Goal: Task Accomplishment & Management: Use online tool/utility

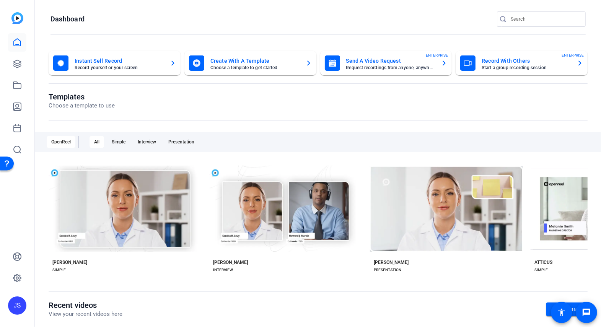
click at [495, 59] on mat-card-title "Record With Others" at bounding box center [526, 60] width 89 height 9
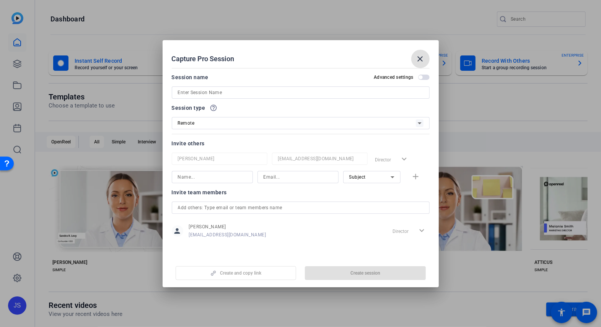
click at [215, 91] on input at bounding box center [301, 92] width 246 height 9
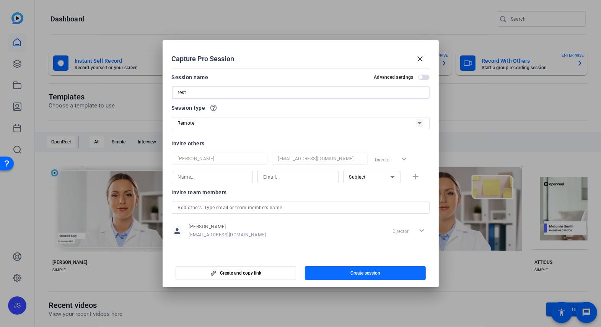
type input "test"
click at [354, 273] on span "Create session" at bounding box center [366, 273] width 30 height 6
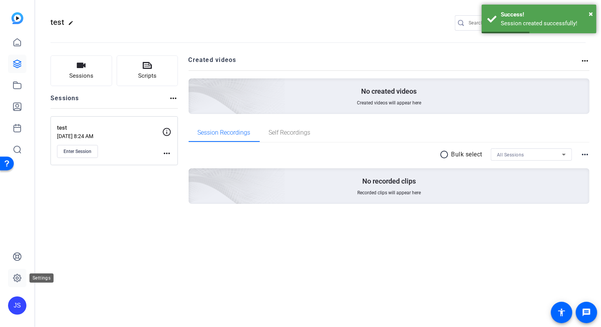
click at [20, 279] on icon at bounding box center [17, 278] width 8 height 8
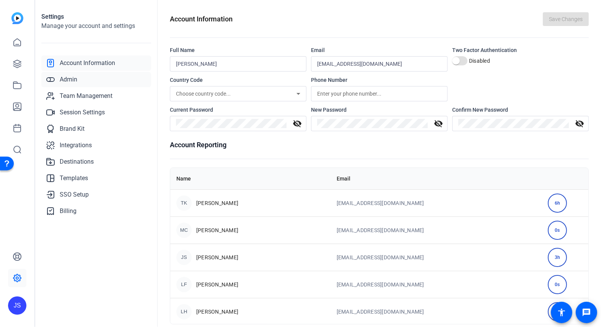
click at [69, 78] on span "Admin" at bounding box center [69, 79] width 18 height 9
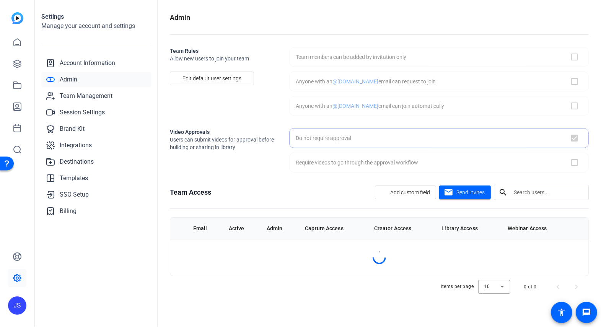
checkbox input "false"
checkbox input "true"
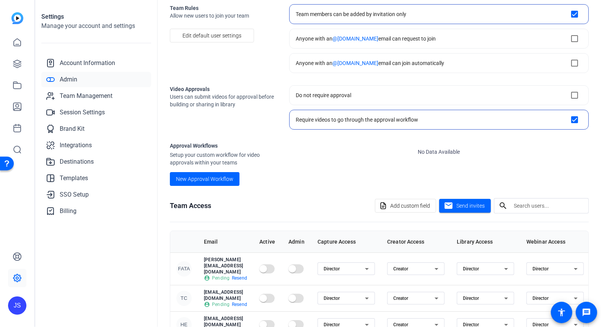
scroll to position [135, 0]
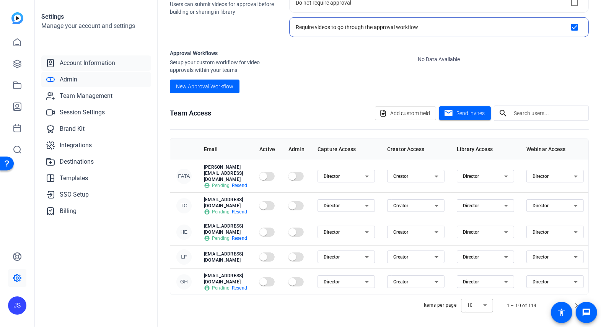
click at [105, 62] on span "Account Information" at bounding box center [87, 63] width 55 height 9
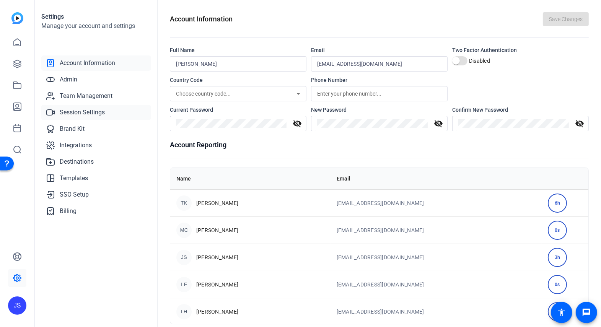
click at [79, 112] on span "Session Settings" at bounding box center [82, 112] width 45 height 9
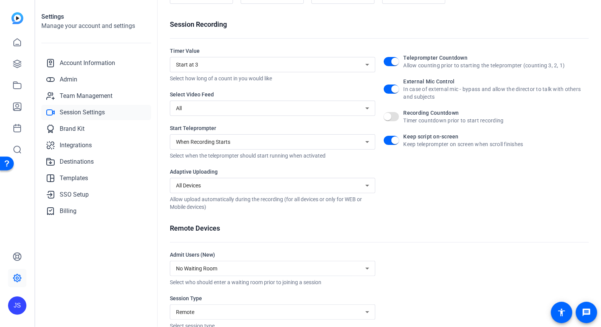
scroll to position [103, 0]
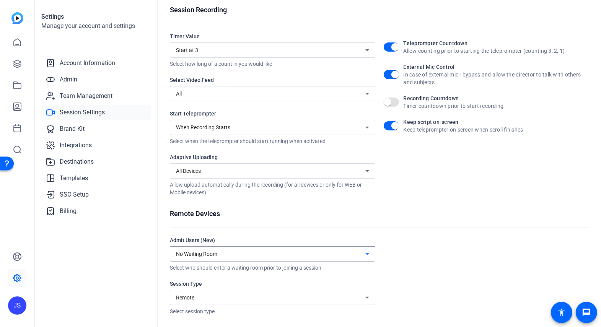
click at [233, 254] on div "No Waiting Room" at bounding box center [270, 254] width 189 height 9
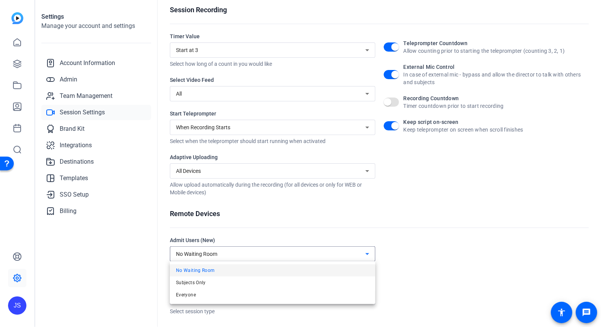
click at [233, 254] on div at bounding box center [300, 163] width 601 height 327
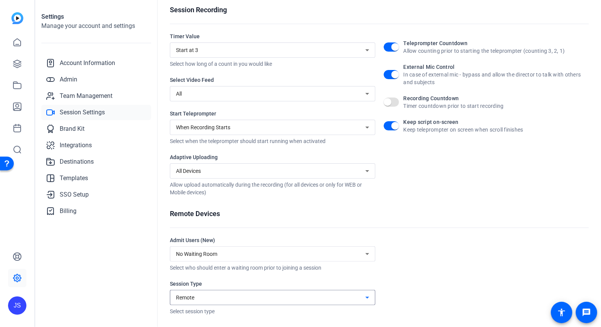
click at [231, 298] on div "Remote" at bounding box center [270, 297] width 189 height 9
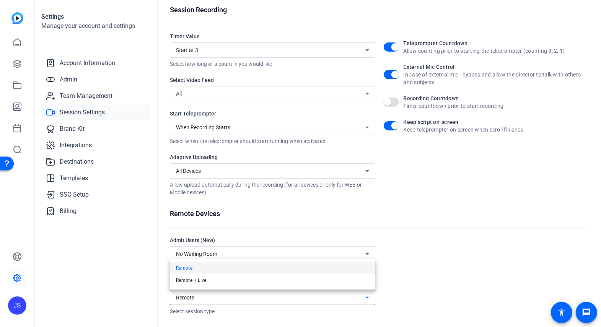
click at [231, 298] on div at bounding box center [300, 163] width 601 height 327
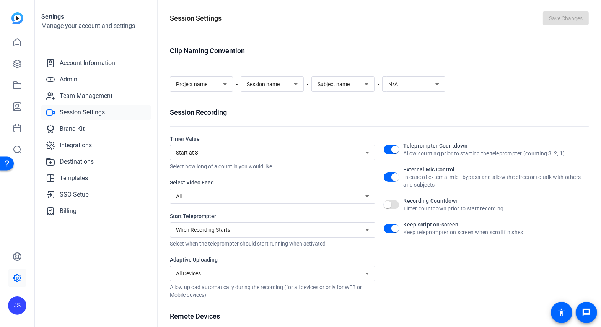
scroll to position [1, 0]
click at [16, 63] on icon at bounding box center [17, 64] width 8 height 8
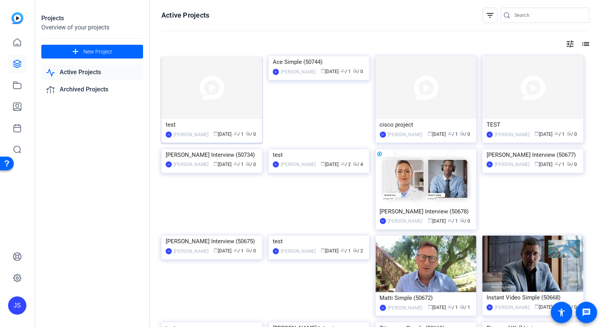
click at [177, 125] on div "test" at bounding box center [212, 124] width 92 height 11
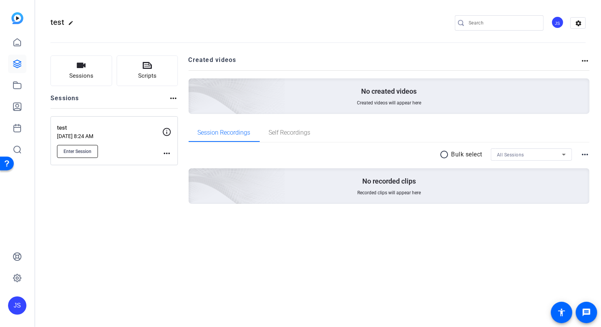
click at [75, 148] on span "Enter Session" at bounding box center [78, 151] width 28 height 6
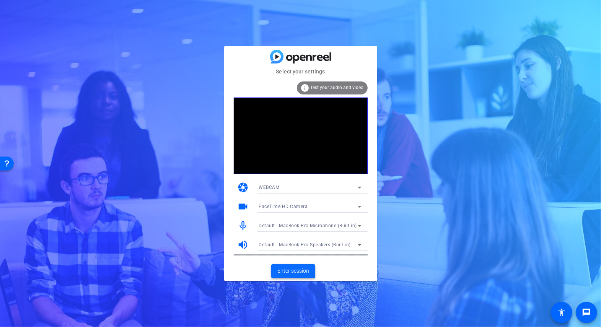
click at [292, 272] on span "Enter session" at bounding box center [293, 271] width 32 height 8
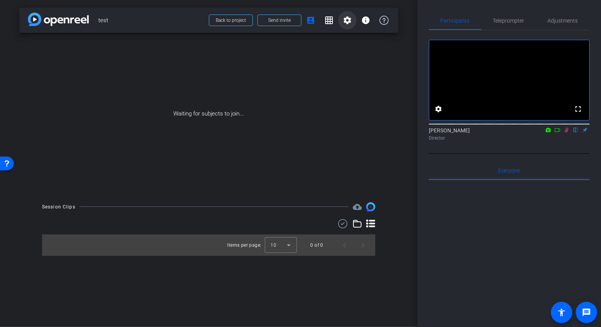
click at [347, 22] on mat-icon "settings" at bounding box center [347, 20] width 9 height 9
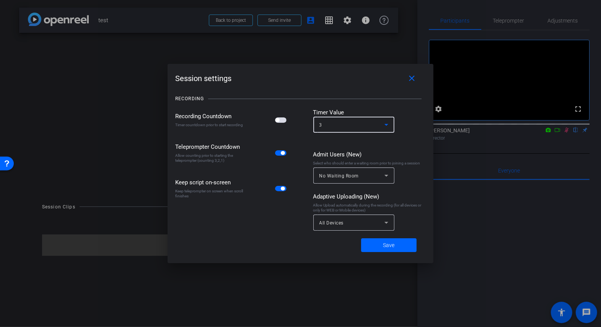
click at [376, 126] on div "3" at bounding box center [352, 125] width 65 height 10
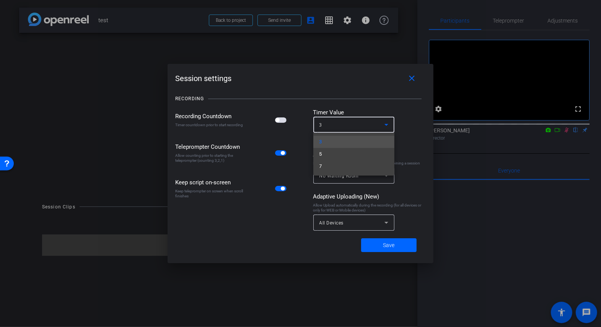
click at [376, 126] on div at bounding box center [300, 163] width 601 height 327
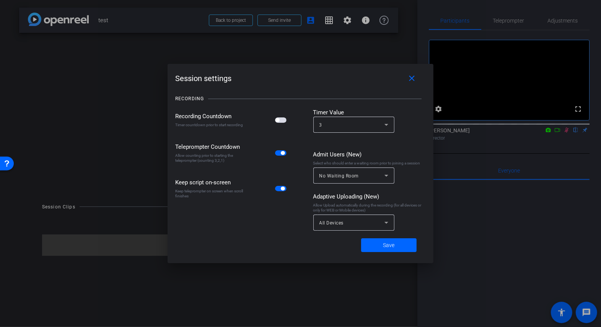
click at [344, 175] on span "No Waiting Room" at bounding box center [340, 175] width 40 height 5
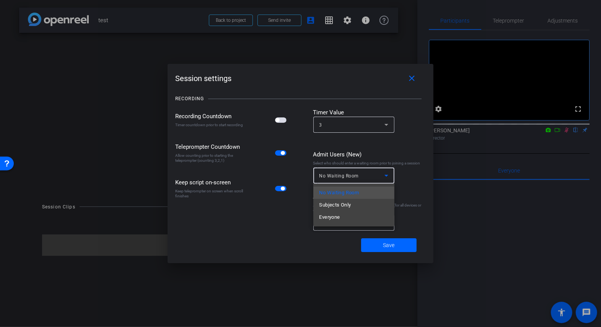
click at [344, 175] on div at bounding box center [300, 163] width 601 height 327
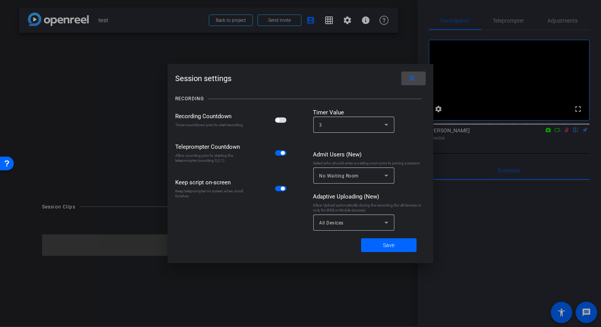
click at [413, 81] on mat-icon "close" at bounding box center [413, 79] width 10 height 10
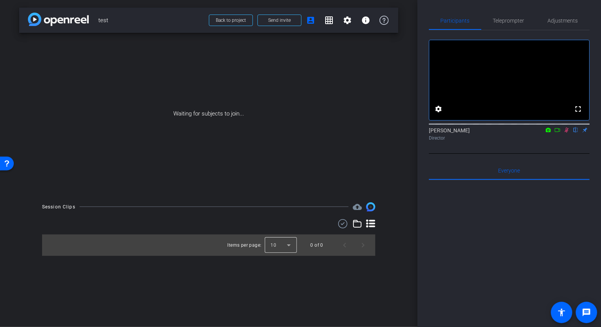
click at [289, 246] on div at bounding box center [281, 245] width 32 height 18
click at [289, 246] on div at bounding box center [300, 163] width 601 height 327
click at [322, 248] on div "0 of 0" at bounding box center [317, 245] width 13 height 8
click at [355, 223] on icon at bounding box center [357, 223] width 9 height 9
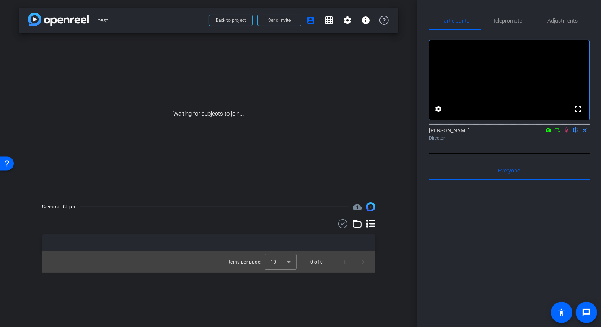
click at [355, 223] on icon at bounding box center [357, 223] width 9 height 9
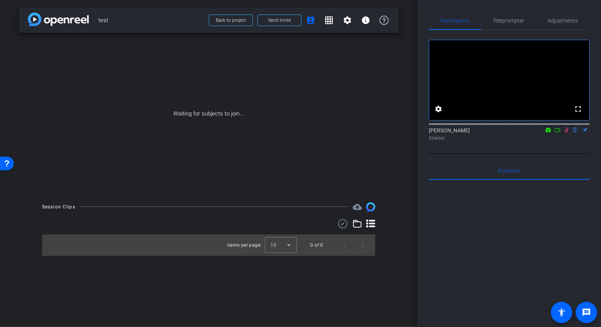
click at [374, 222] on icon at bounding box center [370, 223] width 9 height 9
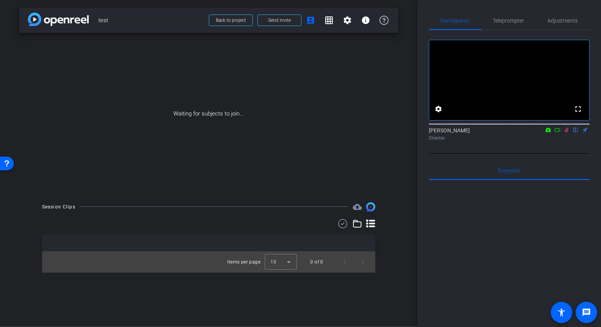
click at [374, 222] on icon at bounding box center [370, 223] width 9 height 9
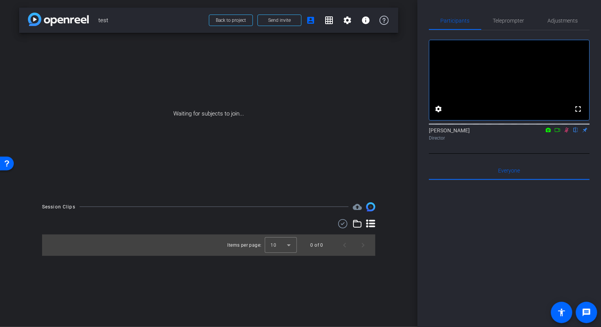
click at [358, 207] on mat-icon "cloud_upload" at bounding box center [357, 206] width 9 height 9
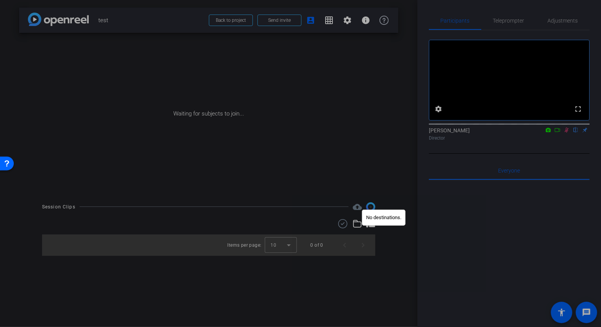
click at [358, 207] on div at bounding box center [300, 163] width 601 height 327
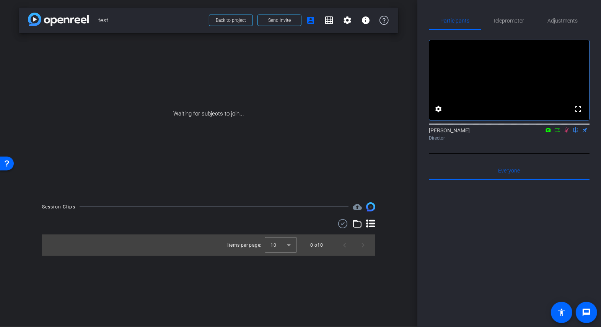
click at [371, 207] on img at bounding box center [370, 206] width 9 height 9
click at [67, 19] on img at bounding box center [58, 19] width 61 height 13
click at [229, 20] on span "Back to project" at bounding box center [231, 20] width 30 height 5
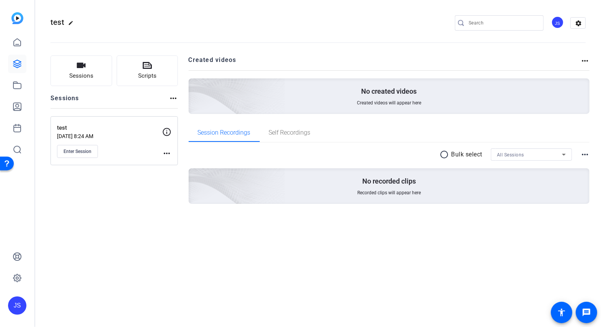
click at [582, 63] on mat-icon "more_horiz" at bounding box center [585, 60] width 9 height 9
click at [584, 61] on div at bounding box center [300, 163] width 601 height 327
click at [586, 156] on mat-icon "more_horiz" at bounding box center [585, 154] width 9 height 9
click at [586, 156] on div at bounding box center [300, 163] width 601 height 327
click at [536, 158] on div "All Sessions" at bounding box center [529, 155] width 65 height 10
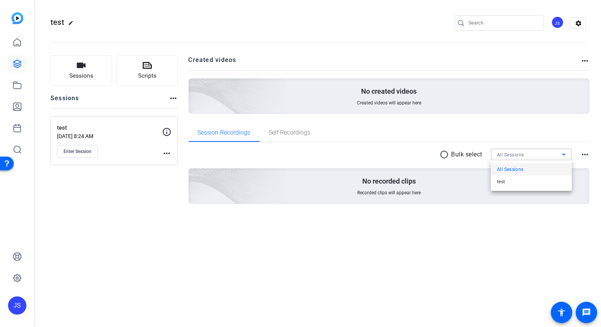
click at [536, 158] on div at bounding box center [300, 163] width 601 height 327
click at [167, 152] on mat-icon "more_horiz" at bounding box center [166, 153] width 9 height 9
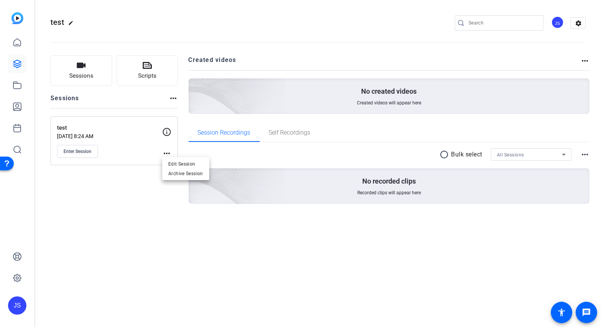
click at [167, 152] on div at bounding box center [300, 163] width 601 height 327
click at [70, 149] on span "Enter Session" at bounding box center [78, 151] width 28 height 6
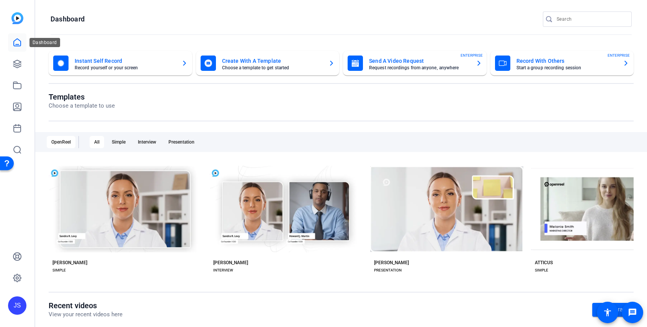
click at [16, 41] on icon at bounding box center [17, 42] width 9 height 9
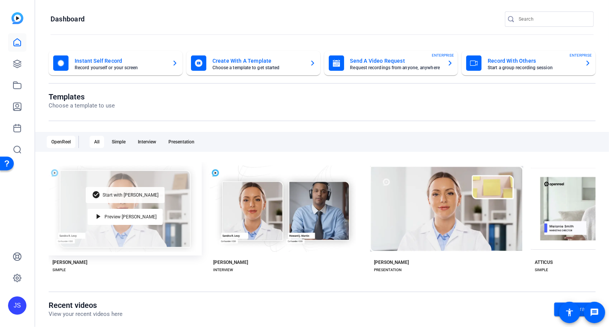
click at [137, 195] on span "Start with [PERSON_NAME]" at bounding box center [131, 195] width 56 height 5
click at [133, 191] on div "check_circle Start with [PERSON_NAME]" at bounding box center [125, 195] width 79 height 16
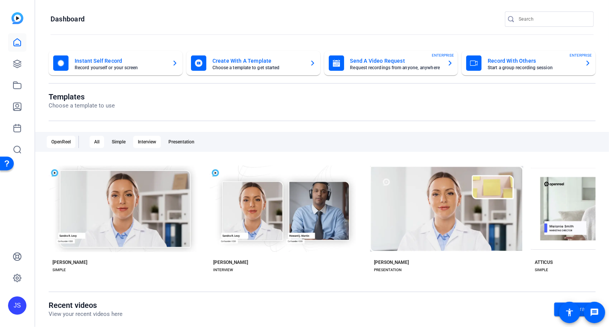
click at [152, 142] on div "Interview" at bounding box center [147, 142] width 28 height 12
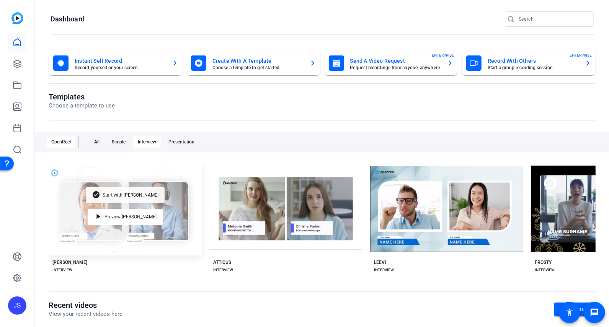
click at [131, 193] on span "Start with Matti" at bounding box center [131, 195] width 56 height 5
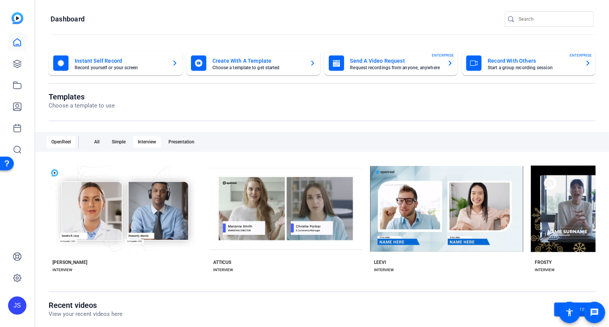
click at [362, 62] on mat-card-title "Send A Video Request" at bounding box center [395, 60] width 91 height 9
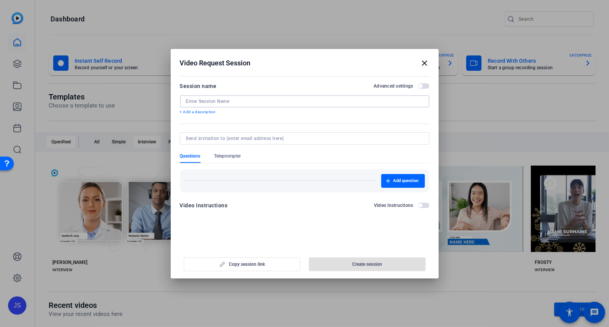
click at [218, 100] on input at bounding box center [304, 101] width 237 height 6
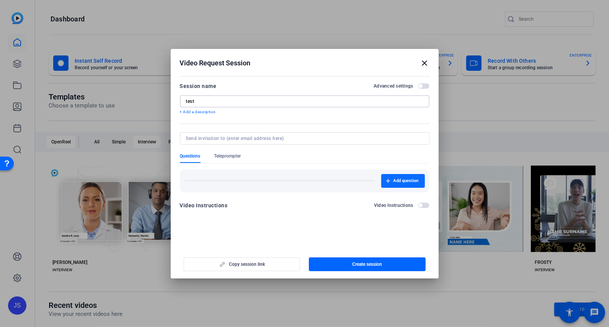
type input "test"
click at [414, 180] on span "Add question" at bounding box center [405, 181] width 25 height 6
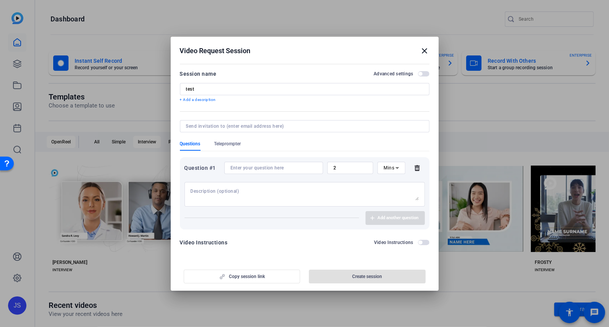
click at [418, 168] on icon at bounding box center [416, 168] width 15 height 6
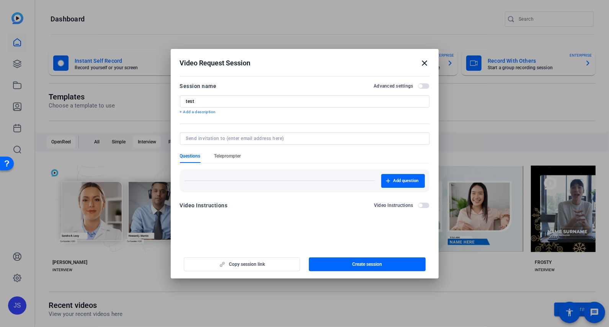
click at [226, 159] on span "Teleprompter" at bounding box center [227, 158] width 27 height 10
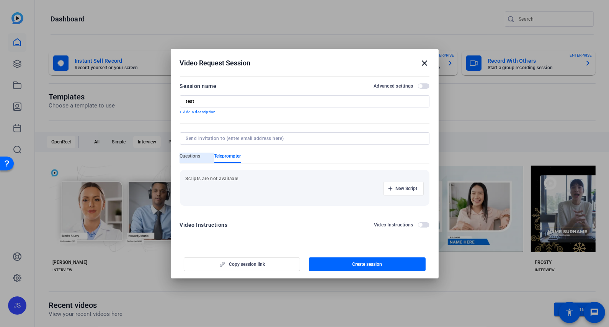
click at [186, 155] on span "Questions" at bounding box center [190, 156] width 21 height 6
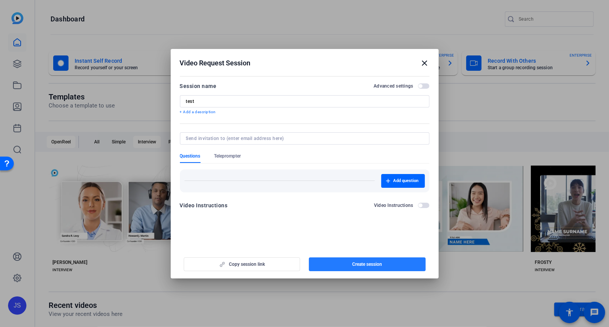
click at [359, 263] on span "Create session" at bounding box center [367, 264] width 30 height 6
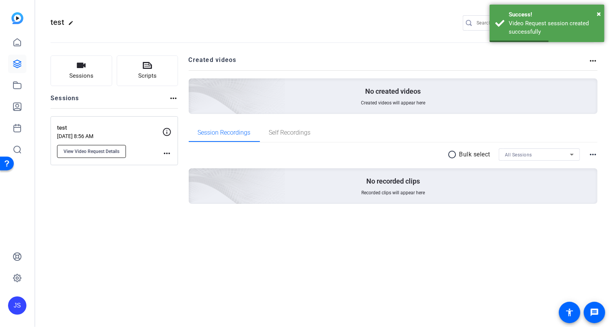
click at [105, 151] on span "View Video Request Details" at bounding box center [92, 151] width 56 height 6
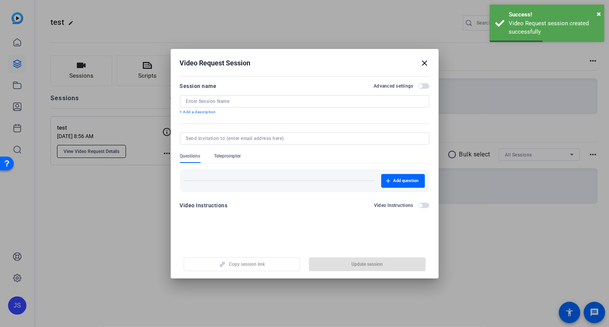
type input "test"
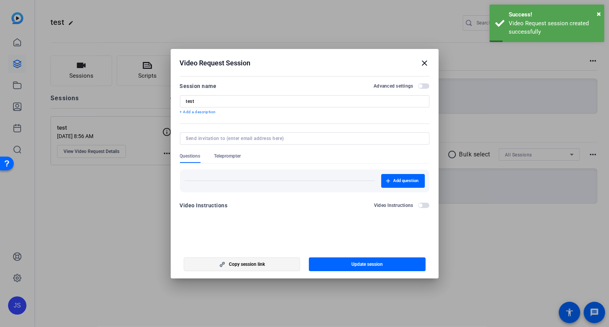
click at [247, 264] on span "Copy session link" at bounding box center [247, 264] width 36 height 6
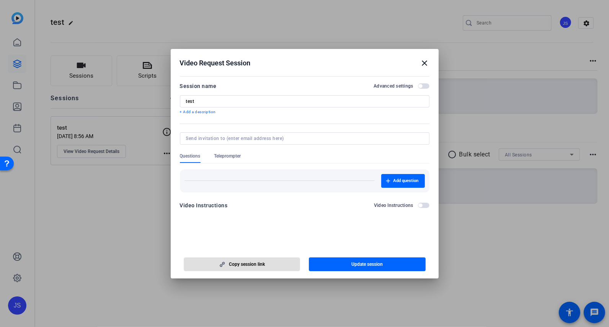
click at [424, 63] on mat-icon "close" at bounding box center [424, 63] width 9 height 9
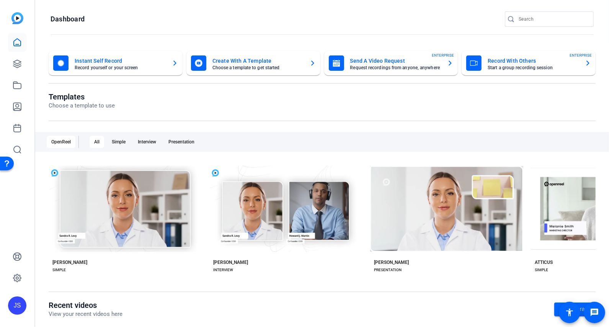
click at [500, 61] on mat-card-title "Record With Others" at bounding box center [533, 60] width 91 height 9
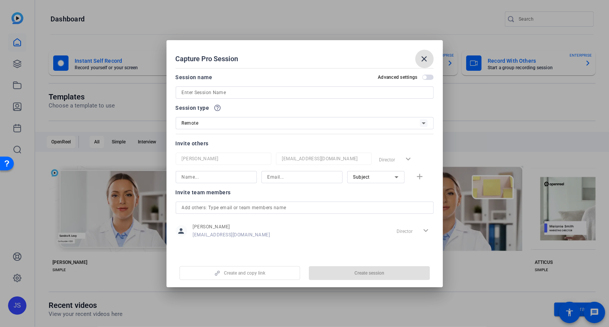
click at [201, 93] on input at bounding box center [305, 92] width 246 height 9
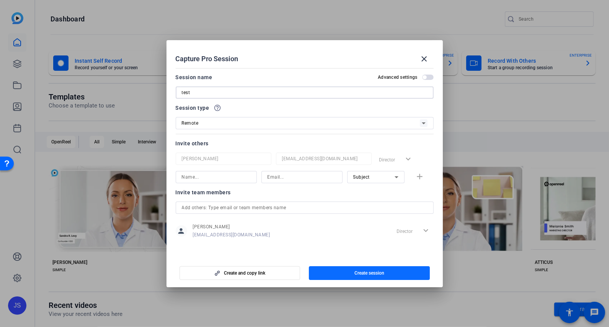
type input "test"
click at [367, 272] on span "Create session" at bounding box center [369, 273] width 30 height 6
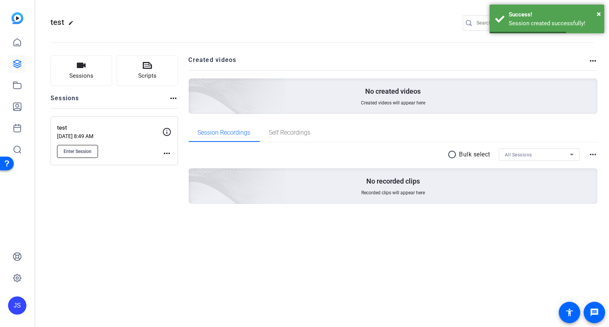
click at [85, 150] on span "Enter Session" at bounding box center [78, 151] width 28 height 6
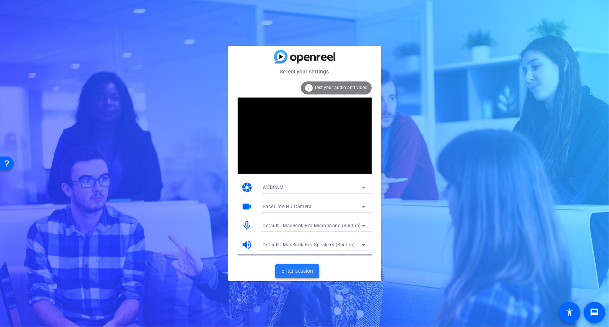
click at [294, 272] on span "Enter session" at bounding box center [297, 271] width 32 height 8
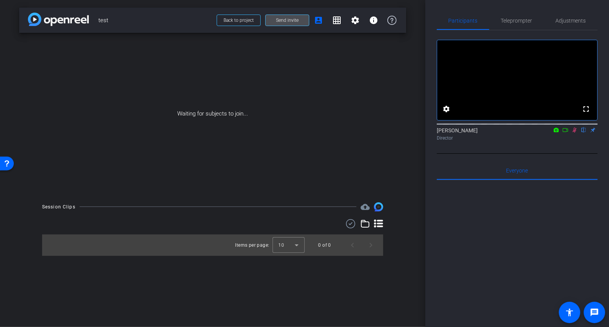
click at [289, 24] on span at bounding box center [287, 20] width 43 height 18
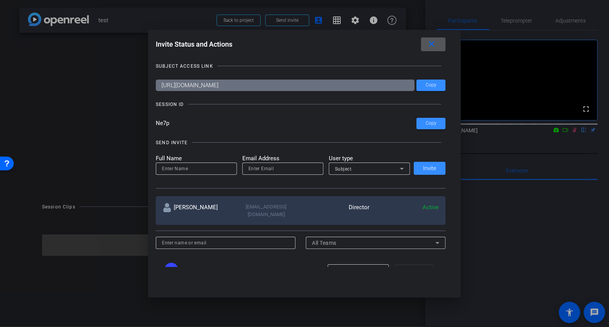
click at [434, 46] on mat-icon "close" at bounding box center [432, 44] width 10 height 10
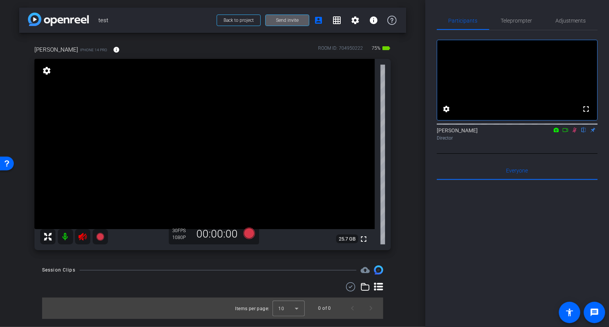
click at [66, 235] on mat-icon at bounding box center [65, 236] width 15 height 15
click at [573, 20] on span "Adjustments" at bounding box center [571, 20] width 30 height 5
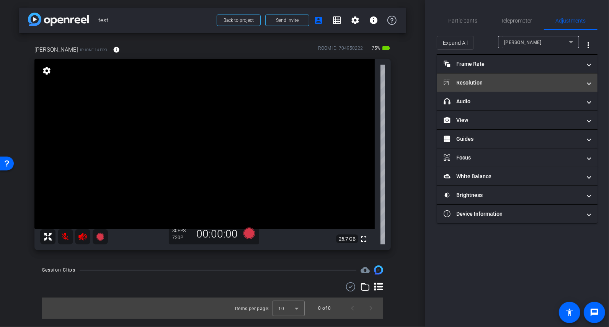
click at [486, 82] on mat-panel-title "Resolution" at bounding box center [513, 83] width 138 height 8
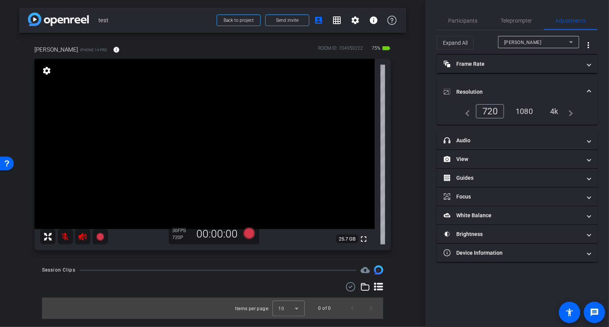
click at [555, 111] on div "4k" at bounding box center [554, 111] width 20 height 13
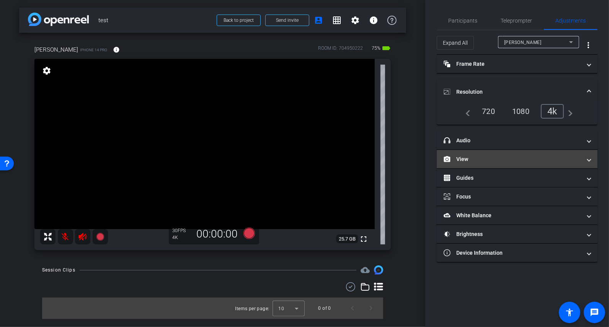
click at [489, 152] on mat-expansion-panel-header "View" at bounding box center [517, 159] width 161 height 18
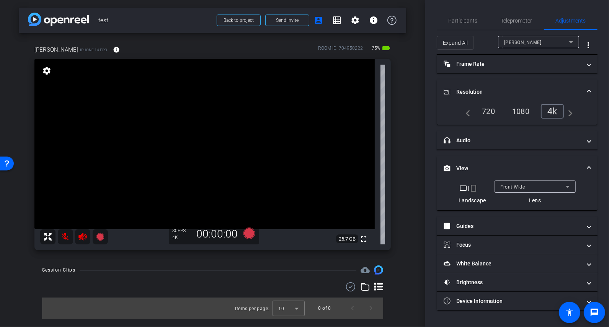
click at [473, 186] on mat-icon "crop_portrait" at bounding box center [473, 188] width 9 height 9
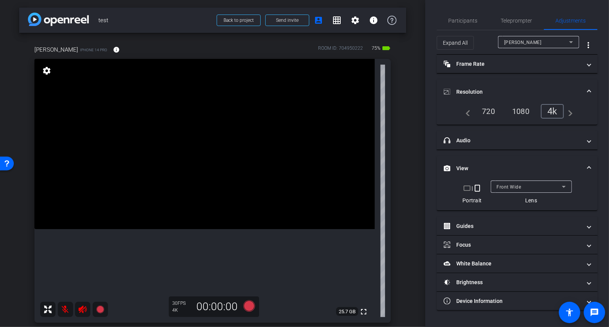
click at [466, 186] on mat-icon "crop_landscape" at bounding box center [466, 188] width 9 height 9
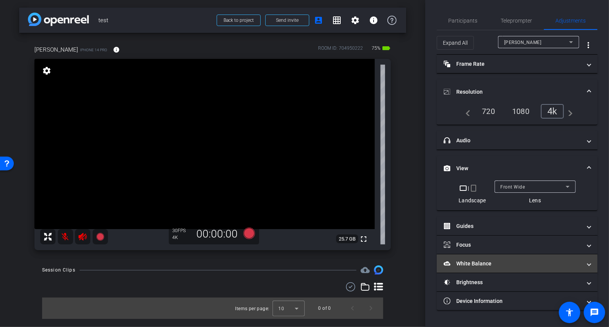
click at [492, 264] on mat-panel-title "White Balance White Balance" at bounding box center [513, 264] width 138 height 8
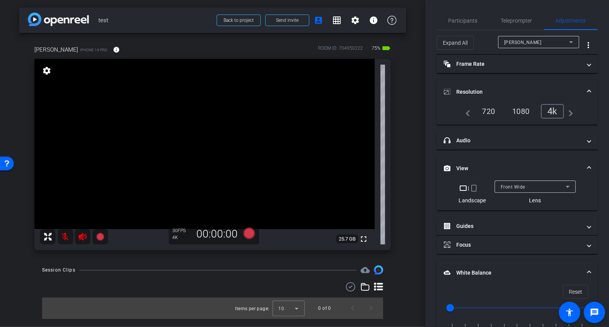
scroll to position [86, 0]
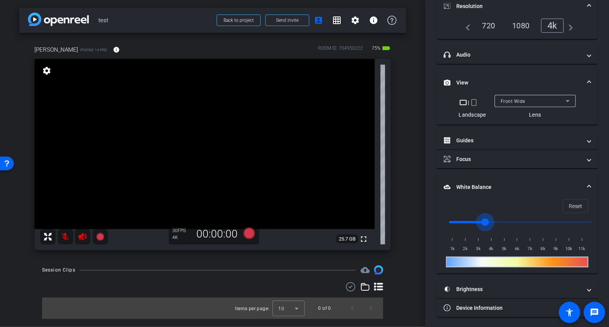
drag, startPoint x: 453, startPoint y: 220, endPoint x: 525, endPoint y: 217, distance: 72.0
click at [524, 217] on input "range" at bounding box center [520, 222] width 158 height 17
drag, startPoint x: 493, startPoint y: 219, endPoint x: 437, endPoint y: 219, distance: 55.5
type input "1000"
click at [441, 219] on input "range" at bounding box center [520, 222] width 158 height 17
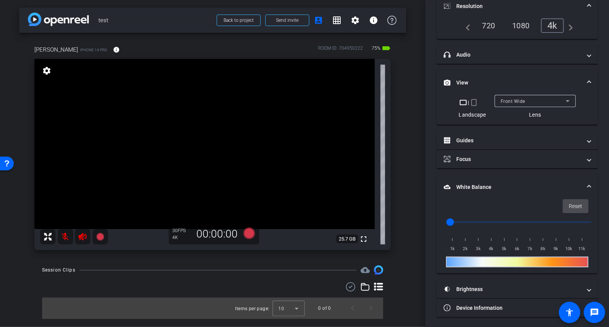
click at [577, 202] on span "Reset" at bounding box center [575, 206] width 13 height 15
click at [250, 236] on icon at bounding box center [248, 233] width 11 height 11
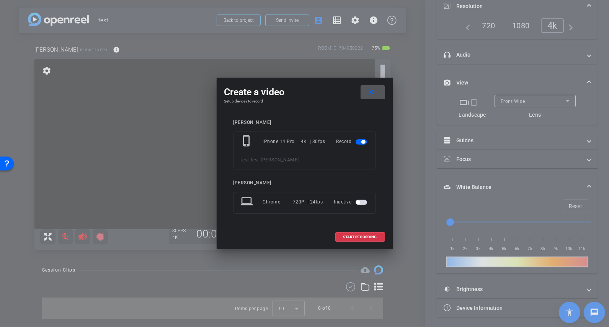
click at [365, 203] on span "button" at bounding box center [361, 202] width 11 height 5
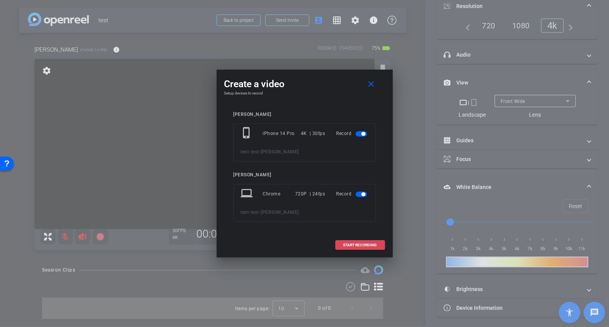
click at [356, 244] on span "START RECORDING" at bounding box center [360, 245] width 34 height 4
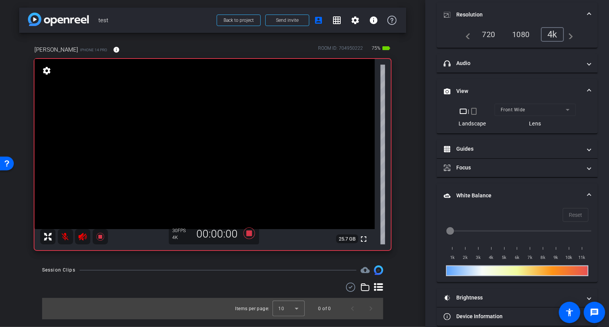
scroll to position [94, 0]
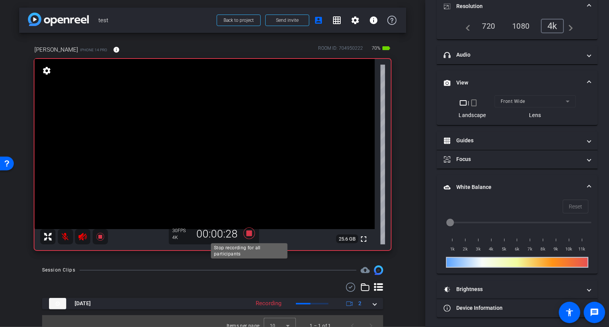
click at [250, 234] on icon at bounding box center [248, 233] width 11 height 11
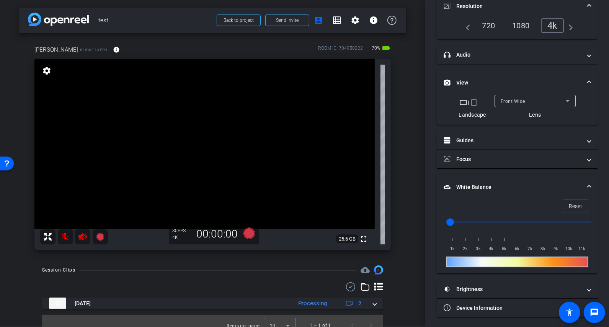
scroll to position [9, 0]
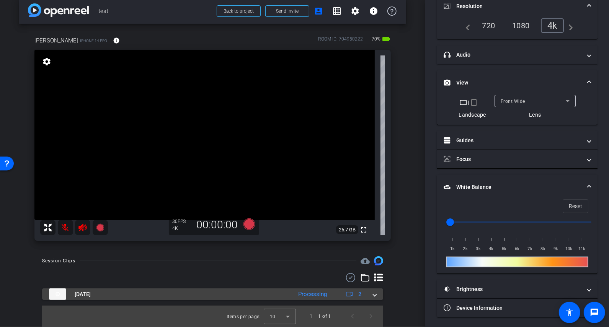
click at [373, 294] on span at bounding box center [374, 294] width 3 height 8
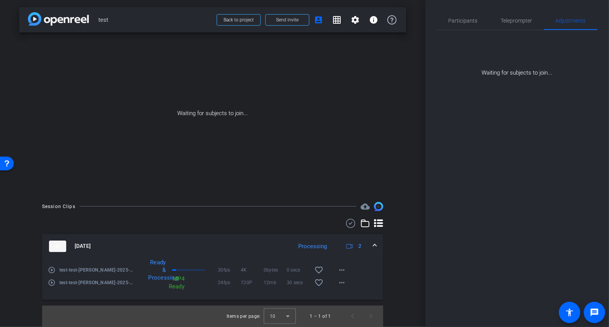
scroll to position [0, 0]
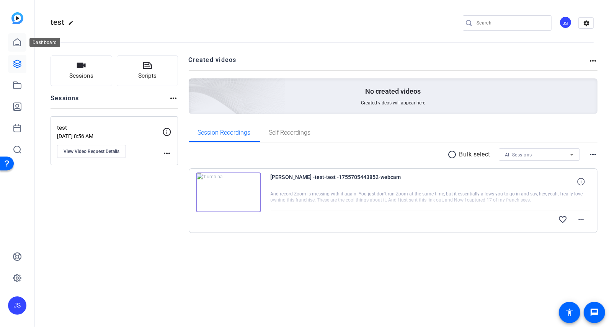
click at [15, 44] on icon at bounding box center [17, 42] width 9 height 9
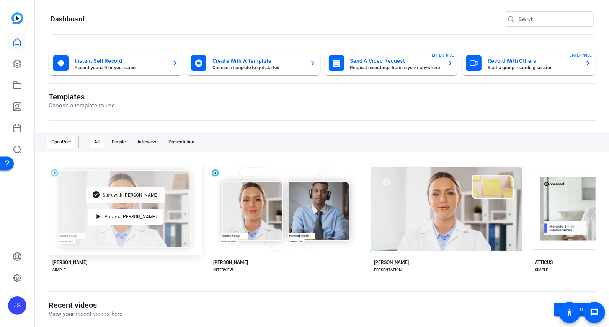
click at [135, 194] on span "Start with [PERSON_NAME]" at bounding box center [131, 195] width 56 height 5
